Goal: Information Seeking & Learning: Compare options

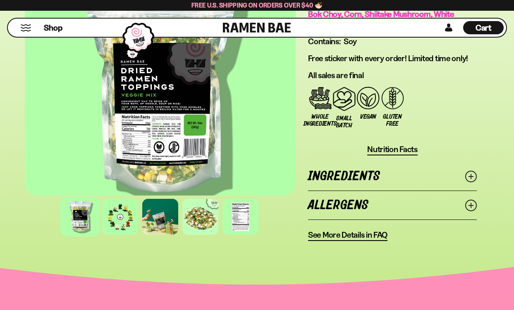
scroll to position [757, 0]
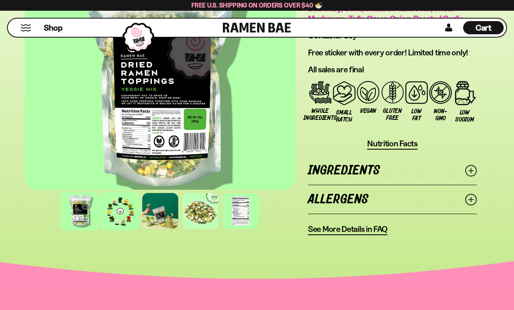
click at [116, 211] on div at bounding box center [120, 211] width 39 height 39
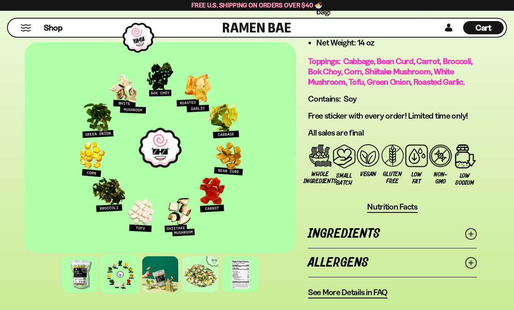
scroll to position [694, 0]
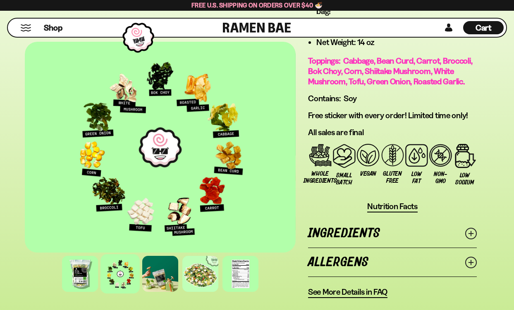
click at [177, 131] on div at bounding box center [160, 147] width 271 height 211
click at [204, 277] on div at bounding box center [200, 273] width 39 height 39
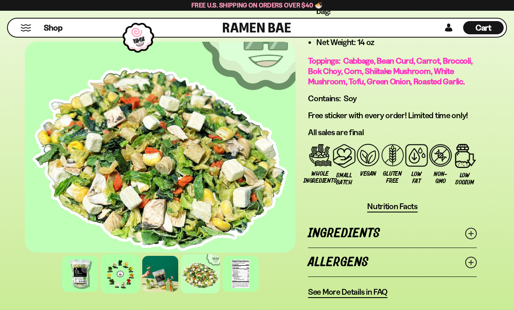
click at [129, 280] on div at bounding box center [120, 273] width 39 height 39
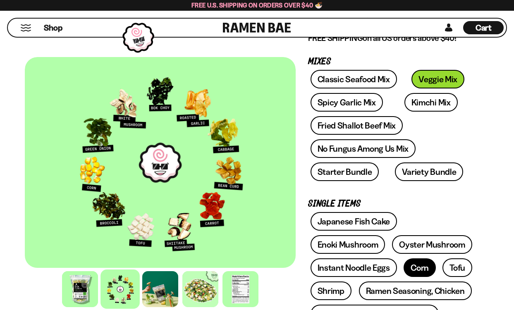
scroll to position [111, 0]
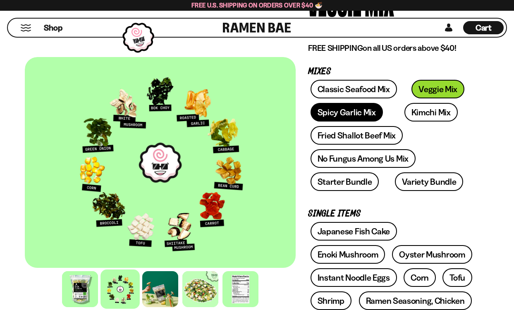
click at [348, 115] on link "Spicy Garlic Mix" at bounding box center [347, 112] width 72 height 19
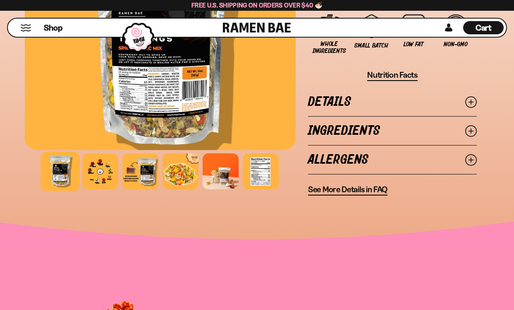
scroll to position [797, 0]
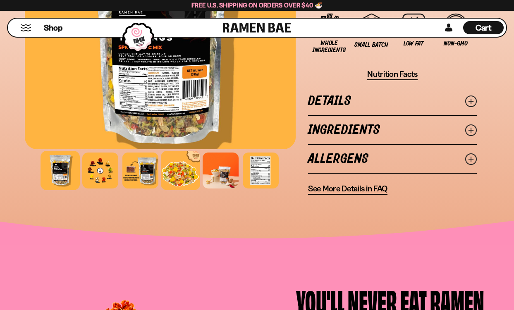
click at [183, 175] on div at bounding box center [180, 170] width 39 height 39
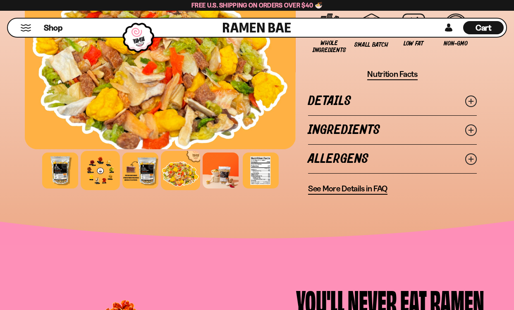
click at [106, 176] on div at bounding box center [100, 170] width 39 height 39
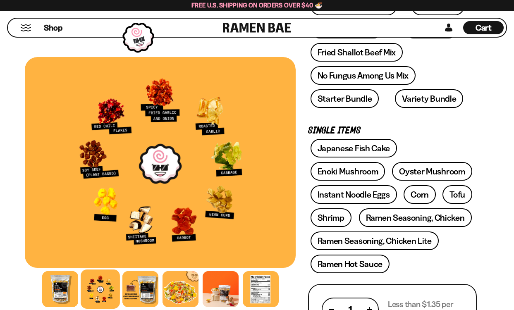
scroll to position [170, 0]
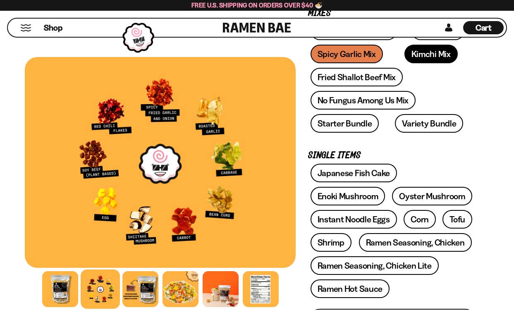
click at [405, 57] on link "Kimchi Mix" at bounding box center [431, 54] width 53 height 19
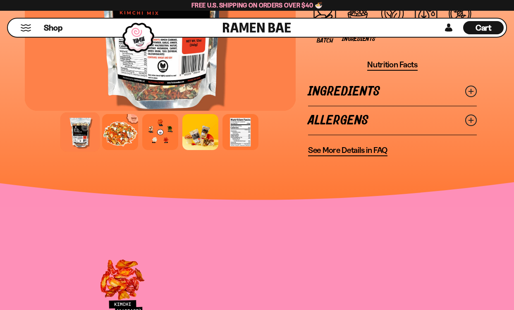
scroll to position [883, 0]
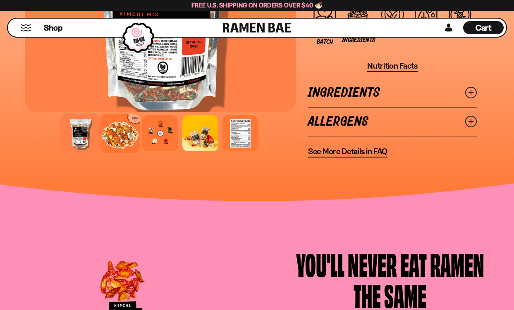
click at [116, 145] on div at bounding box center [120, 133] width 39 height 39
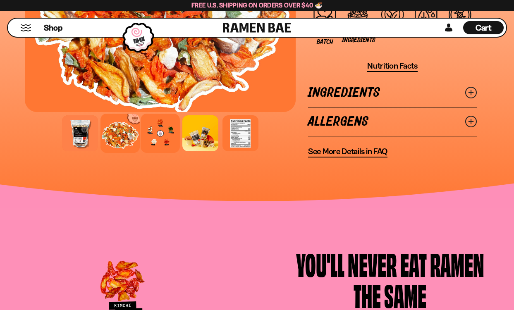
click at [153, 137] on div at bounding box center [160, 133] width 39 height 39
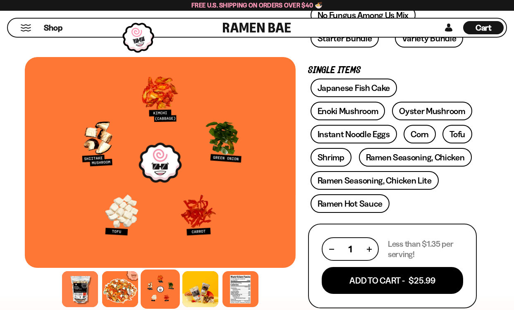
scroll to position [254, 0]
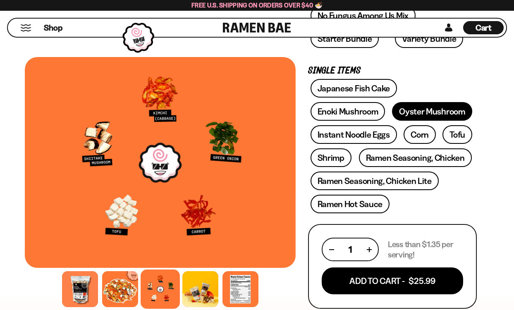
click at [398, 117] on link "Oyster Mushroom" at bounding box center [432, 111] width 80 height 19
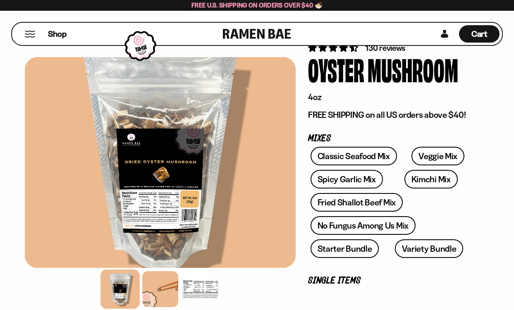
scroll to position [61, 0]
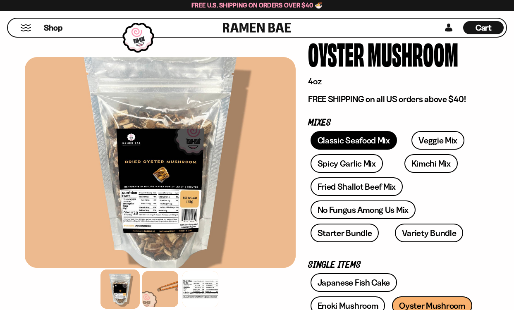
click at [340, 142] on link "Classic Seafood Mix" at bounding box center [354, 140] width 86 height 19
